Goal: Information Seeking & Learning: Learn about a topic

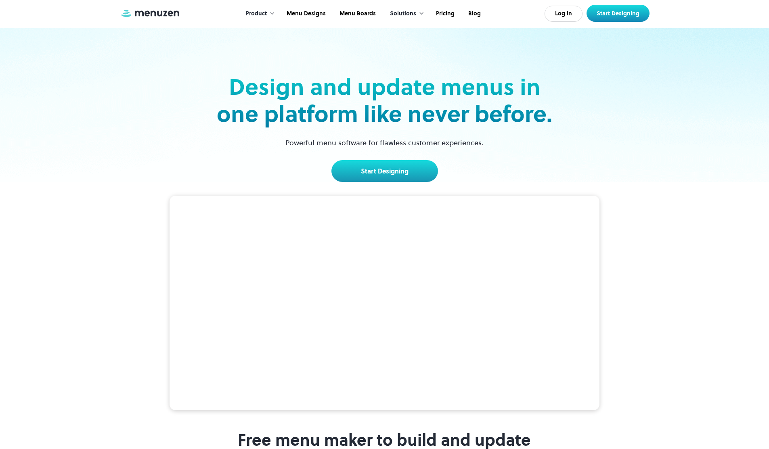
click at [270, 12] on div "Product" at bounding box center [258, 13] width 41 height 25
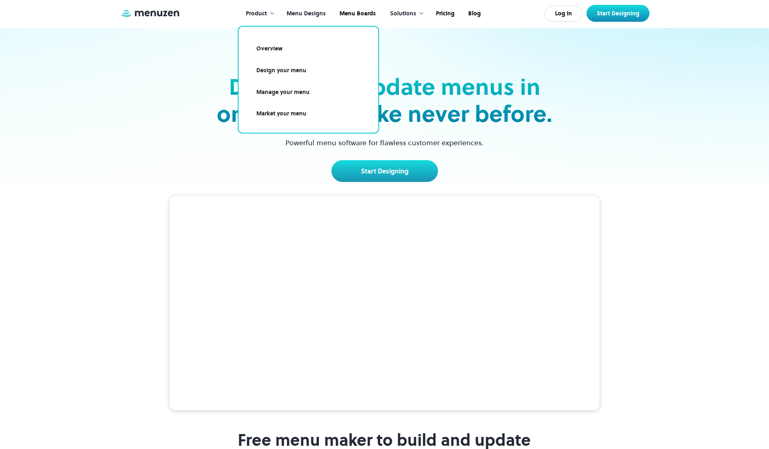
click at [305, 19] on link "Menu Designs" at bounding box center [305, 13] width 53 height 25
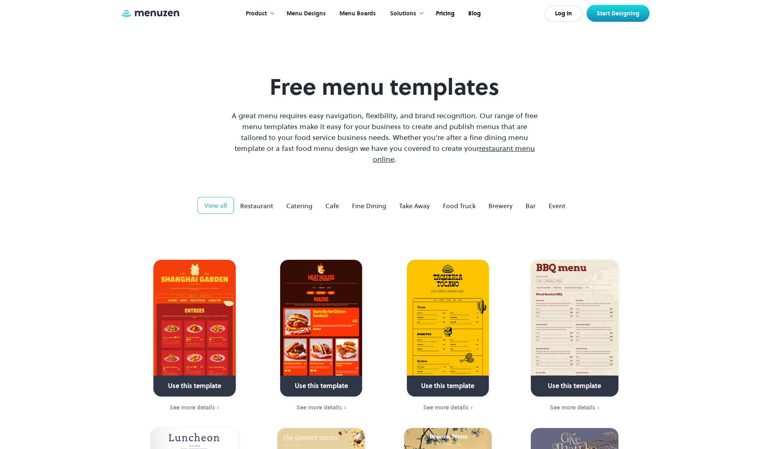
click at [367, 16] on link "Menu Boards" at bounding box center [357, 13] width 50 height 25
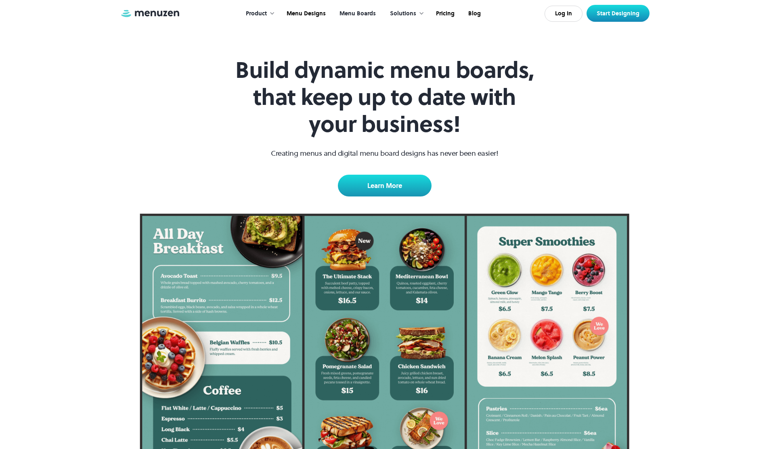
scroll to position [17, 0]
click at [379, 184] on link "Learn More" at bounding box center [385, 186] width 94 height 22
click at [367, 13] on link "Menu Boards" at bounding box center [357, 13] width 50 height 25
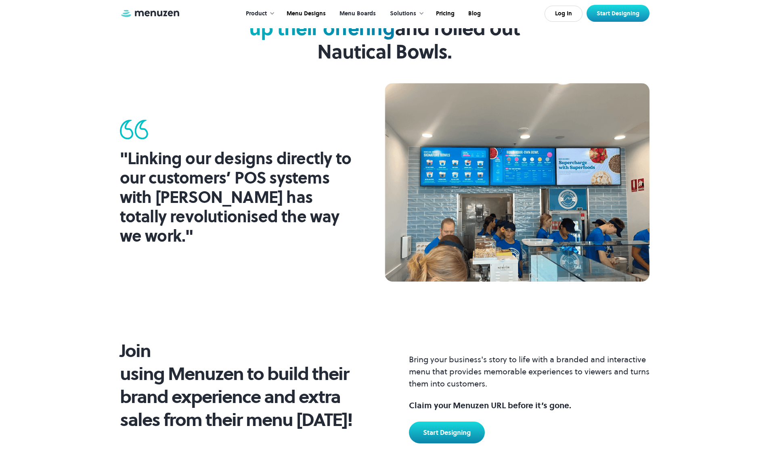
scroll to position [1051, 0]
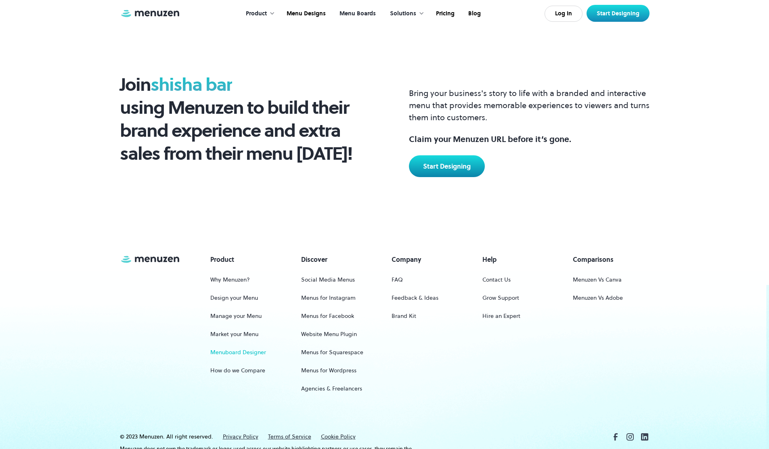
click at [240, 354] on link "Menuboard Designer" at bounding box center [238, 352] width 56 height 15
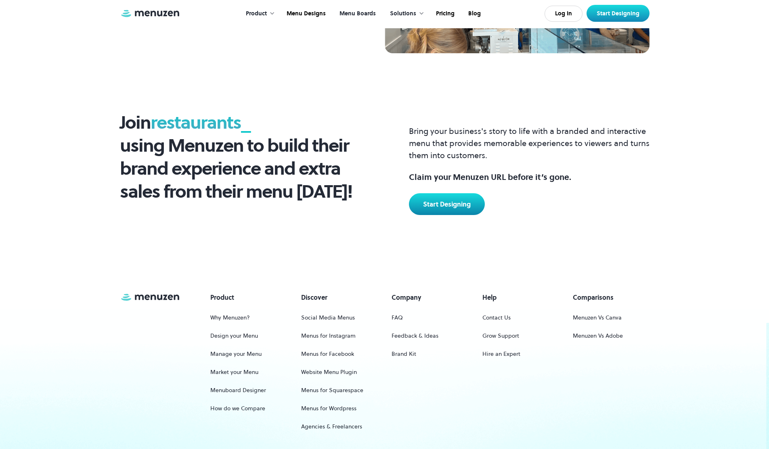
scroll to position [1093, 0]
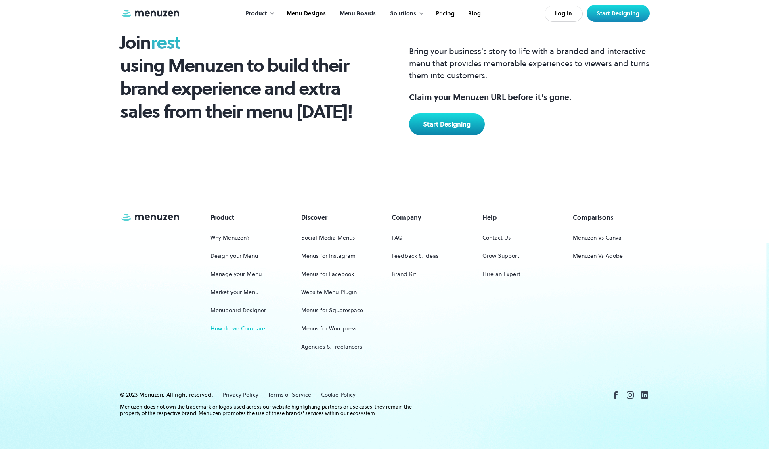
click at [253, 327] on link "How do we Compare" at bounding box center [237, 328] width 55 height 15
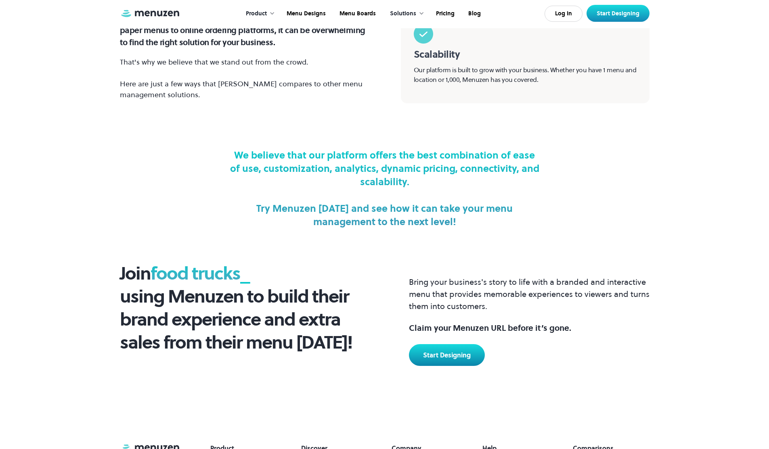
scroll to position [1103, 0]
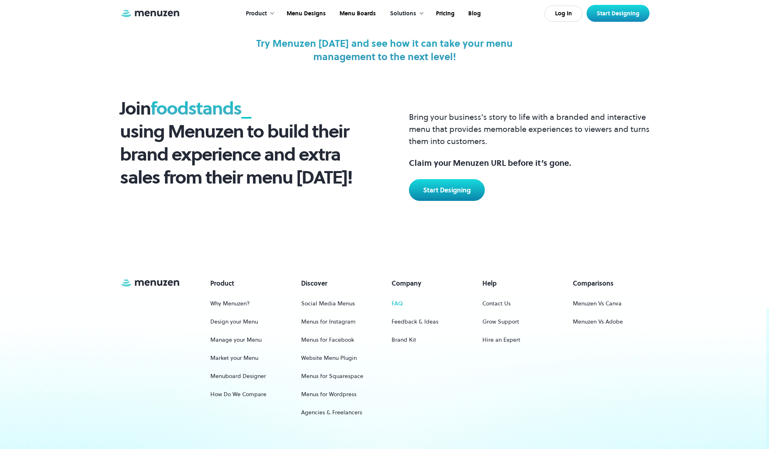
click at [394, 296] on link "FAQ" at bounding box center [397, 303] width 11 height 15
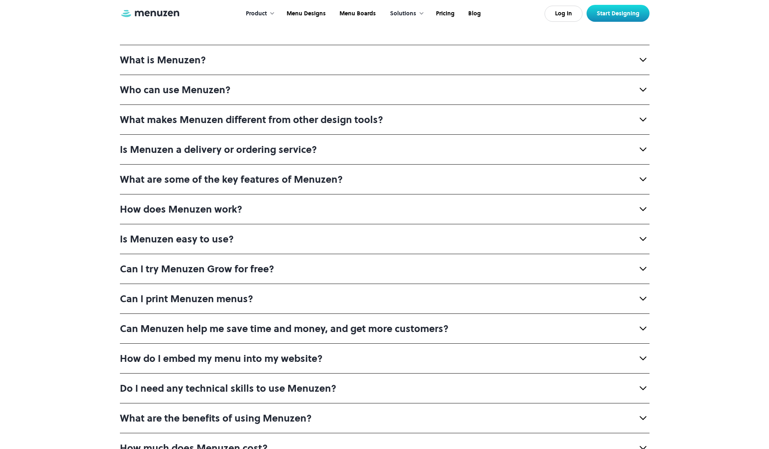
scroll to position [76, 0]
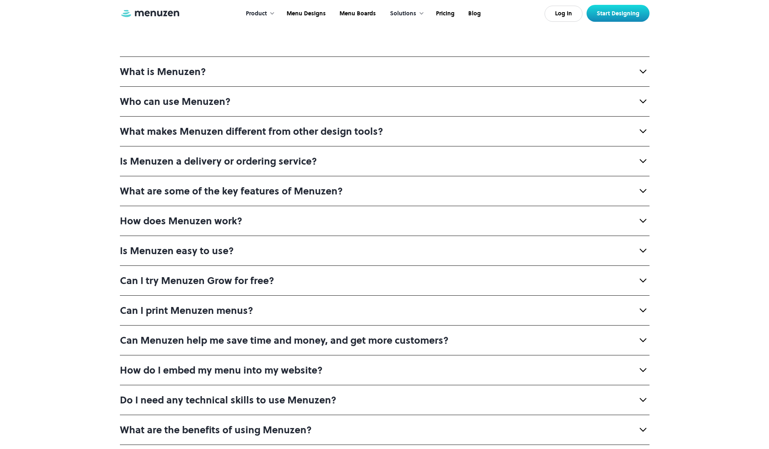
click at [208, 196] on strong "What are some of the key features of Menuzen?" at bounding box center [231, 190] width 223 height 13
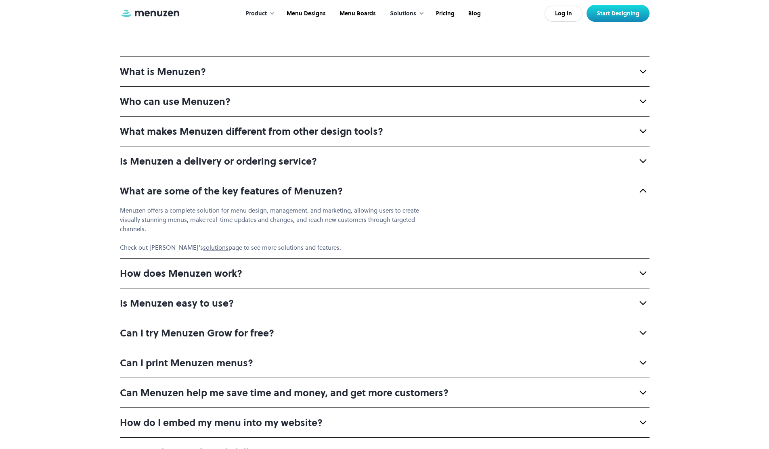
click at [208, 196] on strong "What are some of the key features of Menuzen?" at bounding box center [231, 190] width 223 height 13
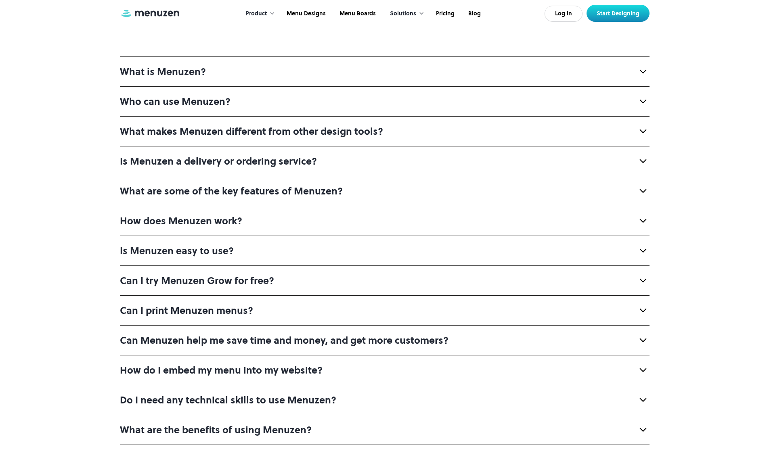
click at [197, 345] on strong "Can Menuzen help me save time and money, and get more customers?" at bounding box center [284, 340] width 329 height 13
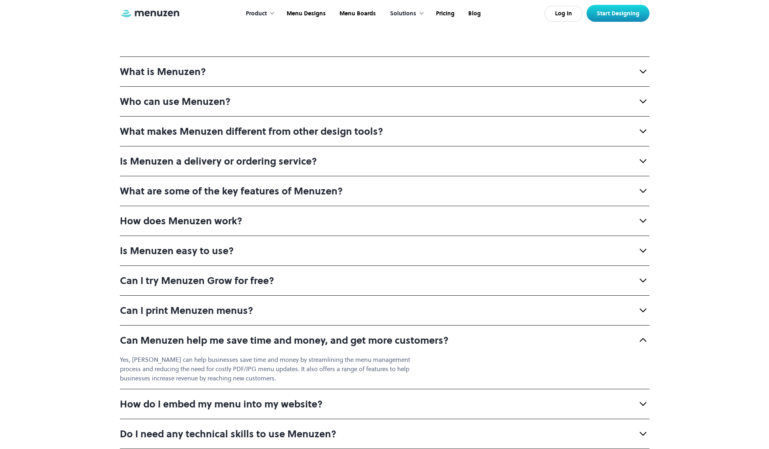
click at [197, 345] on strong "Can Menuzen help me save time and money, and get more customers?" at bounding box center [284, 340] width 329 height 13
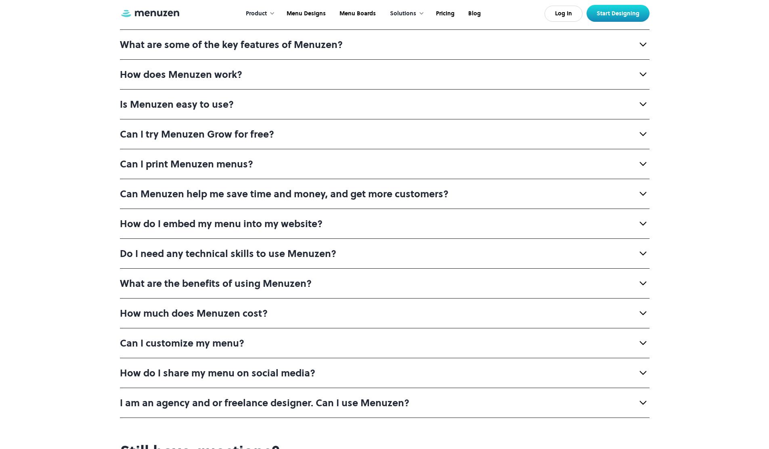
scroll to position [16, 0]
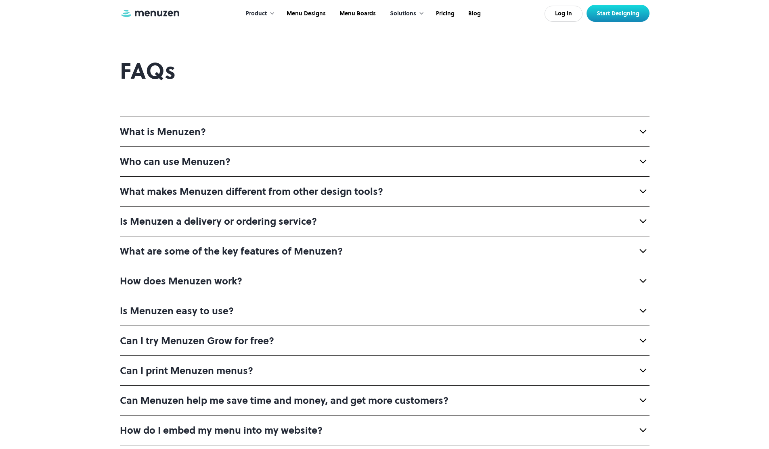
click at [194, 135] on div "What is Menuzen?" at bounding box center [163, 131] width 86 height 13
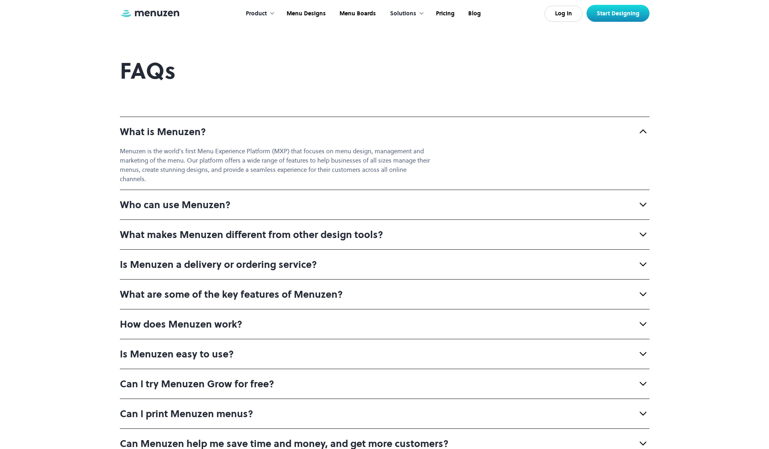
click at [266, 15] on div "Product" at bounding box center [256, 13] width 21 height 9
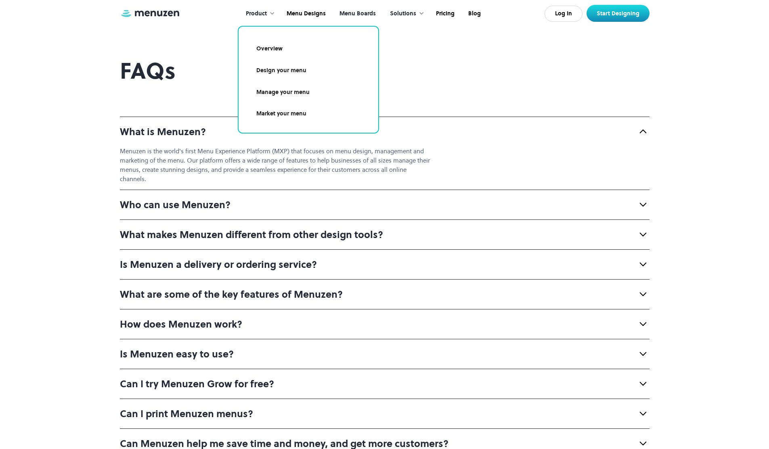
click at [352, 14] on link "Menu Boards" at bounding box center [357, 13] width 50 height 25
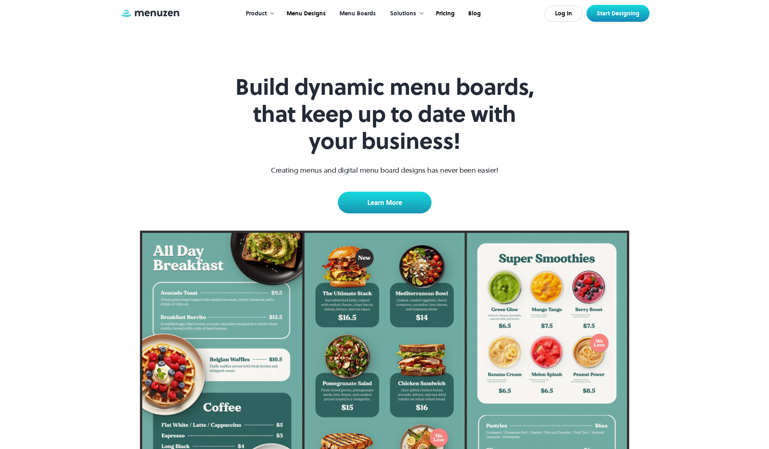
scroll to position [302, 0]
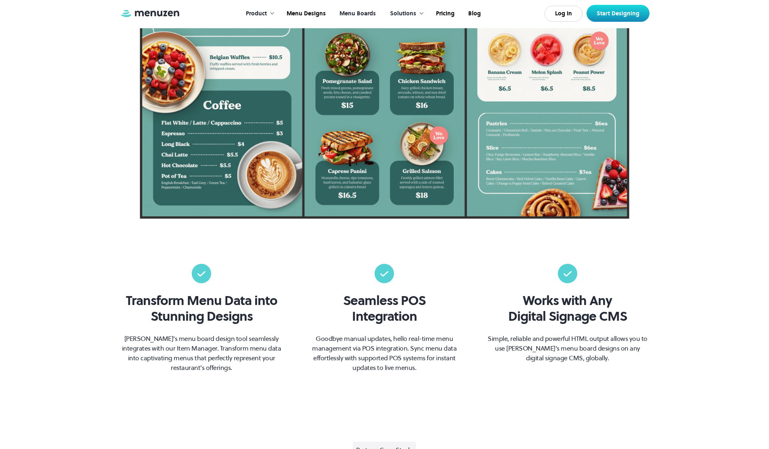
click at [357, 263] on div "Transform Menu Data into Stunning Designs Menuzen’s menu board design tool seam…" at bounding box center [384, 318] width 769 height 199
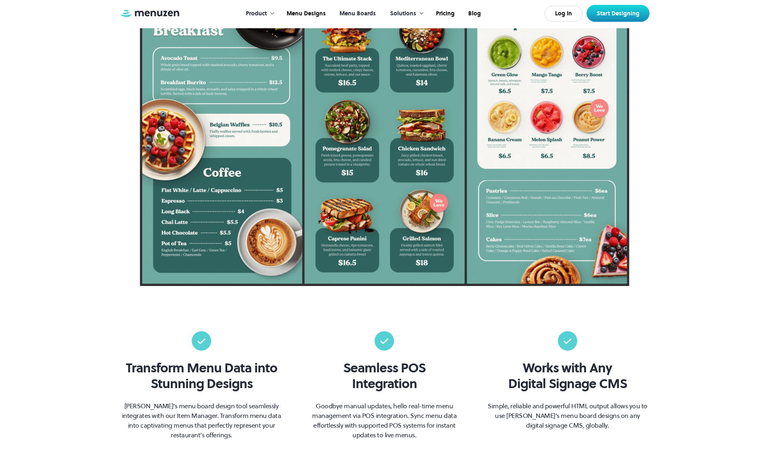
scroll to position [130, 0]
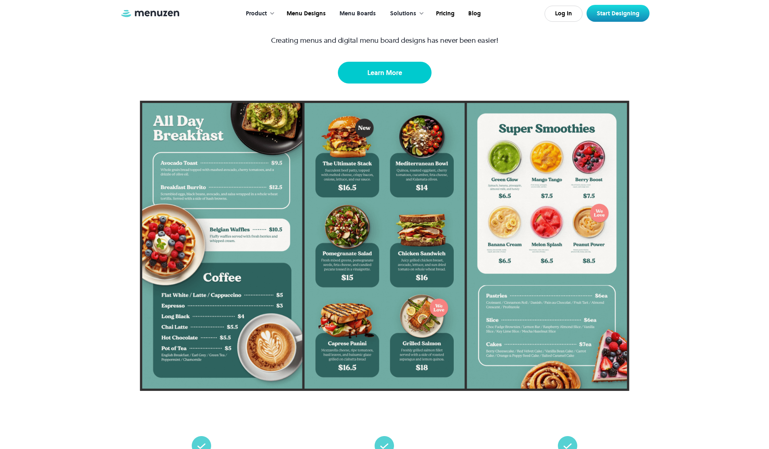
click at [404, 65] on link "Learn More" at bounding box center [385, 73] width 94 height 22
